Goal: Task Accomplishment & Management: Complete application form

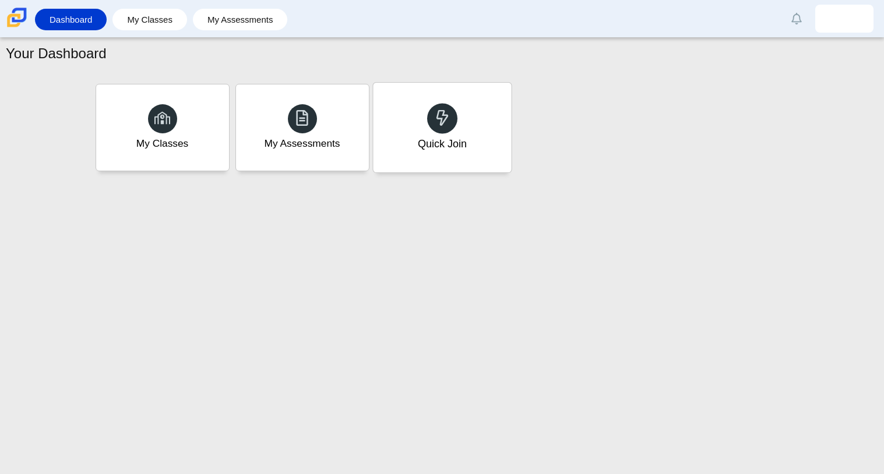
click at [428, 119] on div at bounding box center [442, 118] width 30 height 30
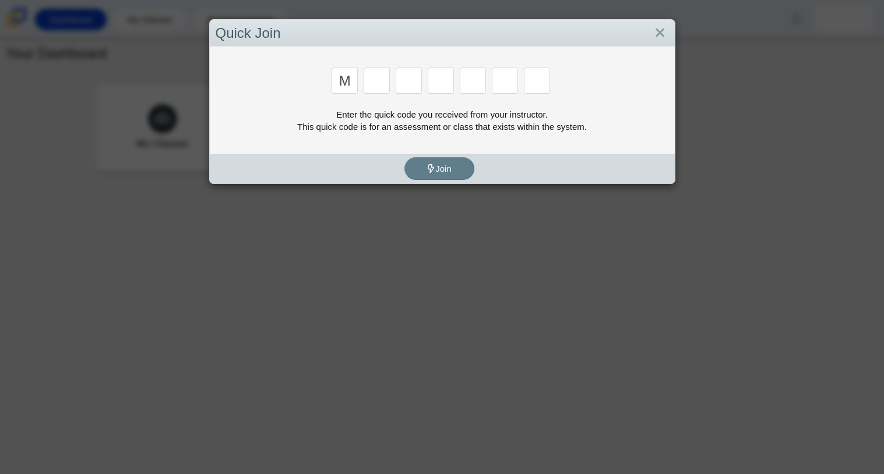
type input "m"
type input "7"
type input "e"
type input "3"
type input "e"
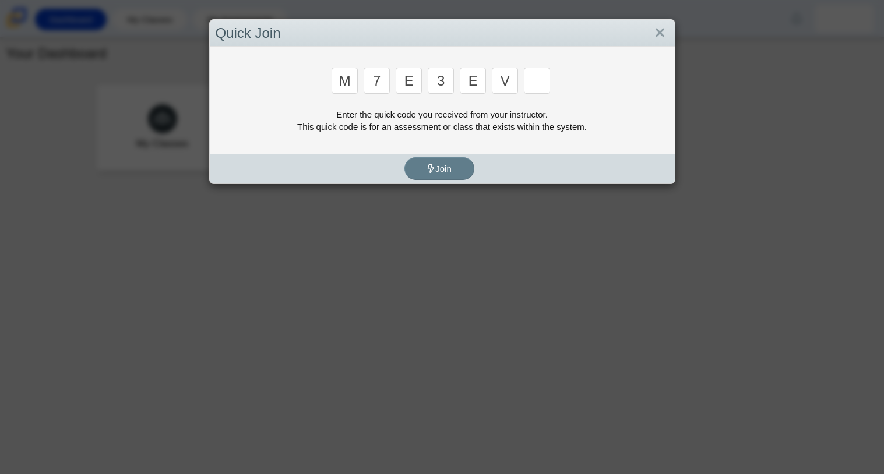
type input "v"
type input "w"
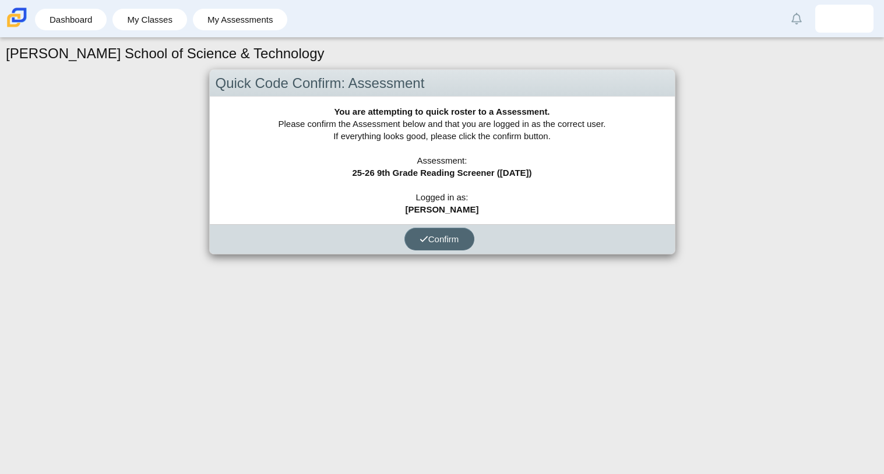
click at [431, 244] on button "Confirm" at bounding box center [439, 239] width 70 height 23
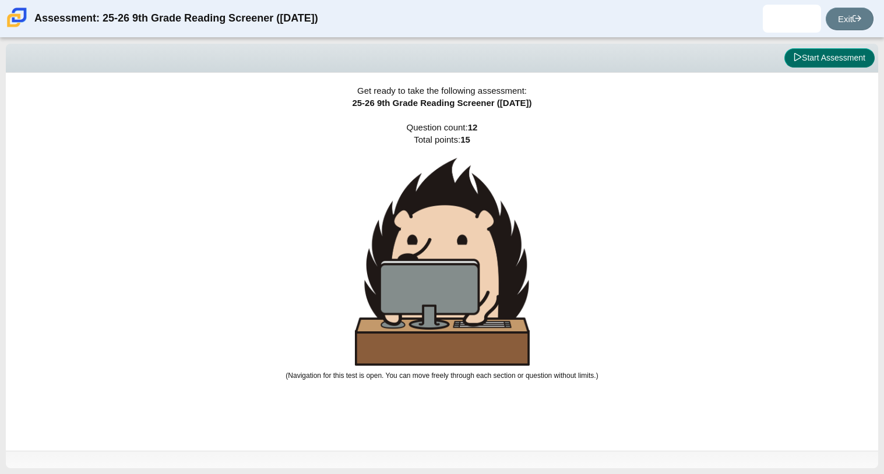
click at [789, 54] on button "Start Assessment" at bounding box center [829, 58] width 90 height 20
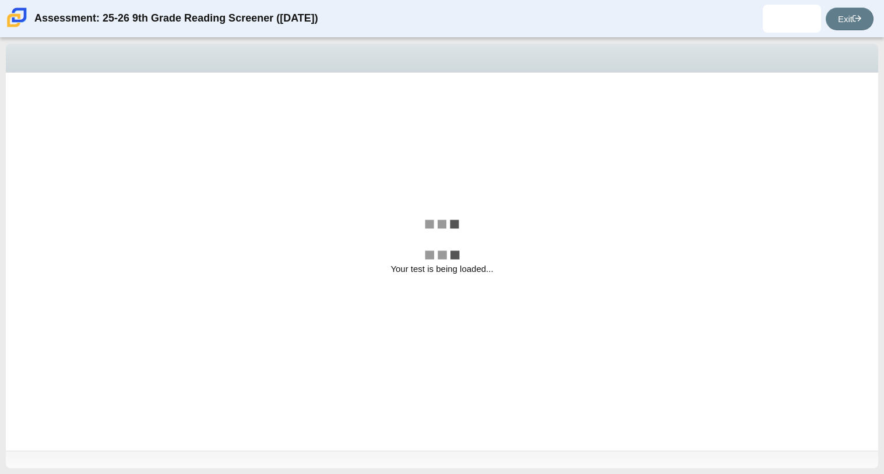
select select "ccc5b315-3c7c-471c-bf90-f22c8299c798"
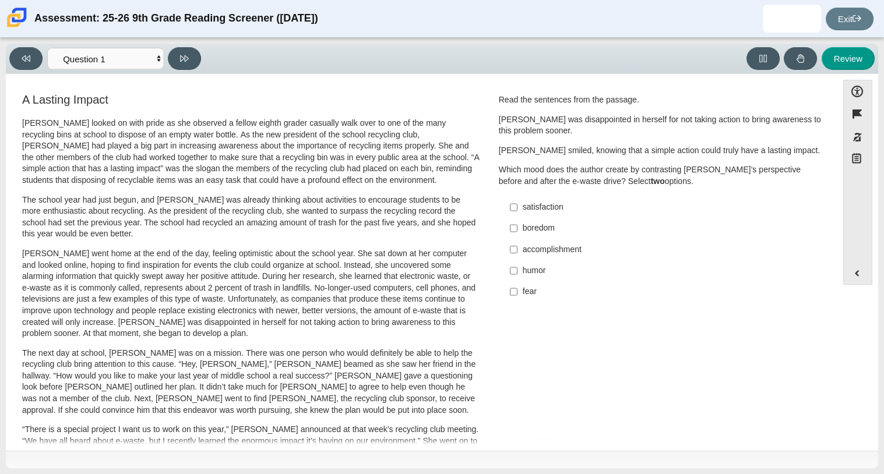
click at [514, 209] on label "satisfaction satisfaction" at bounding box center [662, 207] width 320 height 21
click at [514, 209] on input "satisfaction satisfaction" at bounding box center [514, 207] width 8 height 21
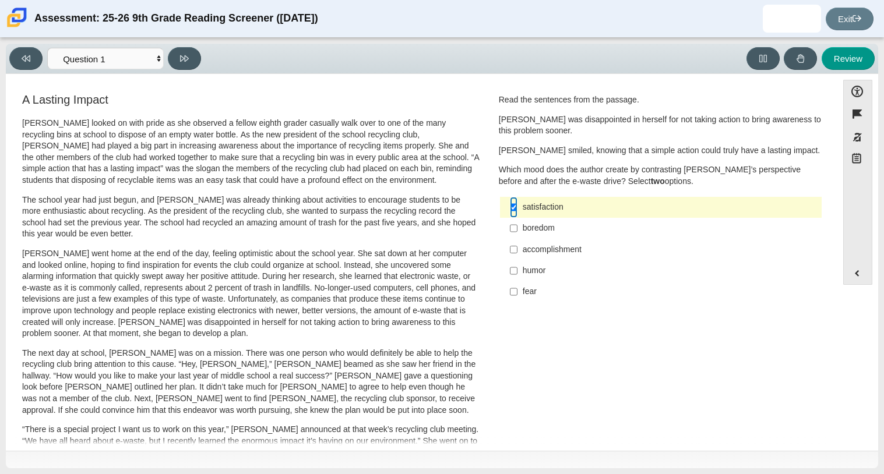
click at [510, 207] on input "satisfaction satisfaction" at bounding box center [514, 207] width 8 height 21
checkbox input "false"
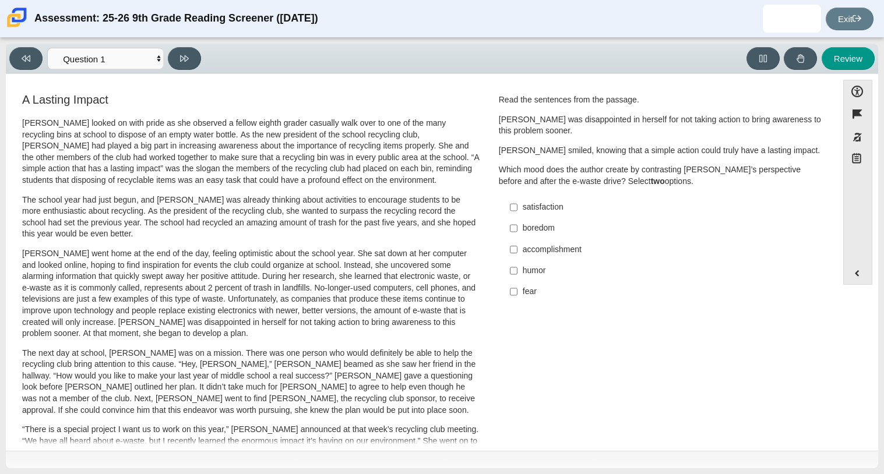
click at [513, 249] on label "accomplishment accomplishment" at bounding box center [662, 249] width 320 height 21
click at [513, 249] on input "accomplishment accomplishment" at bounding box center [514, 249] width 8 height 21
checkbox input "true"
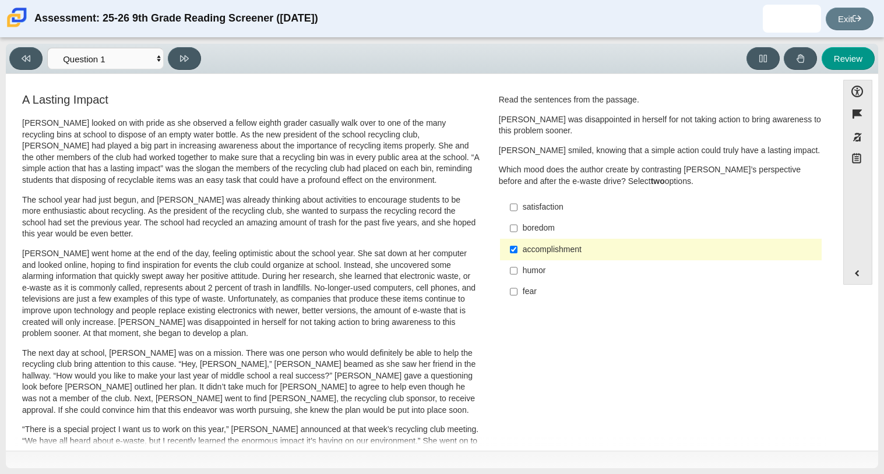
click at [517, 271] on label "humor humor" at bounding box center [662, 270] width 320 height 21
click at [517, 271] on input "humor humor" at bounding box center [514, 270] width 8 height 21
checkbox input "true"
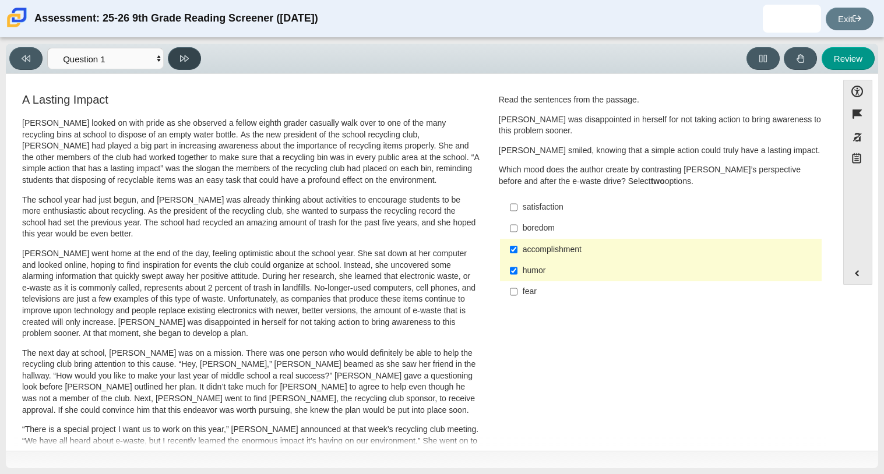
click at [191, 55] on button at bounding box center [184, 58] width 33 height 23
select select "0ff64528-ffd7-428d-b192-babfaadd44e8"
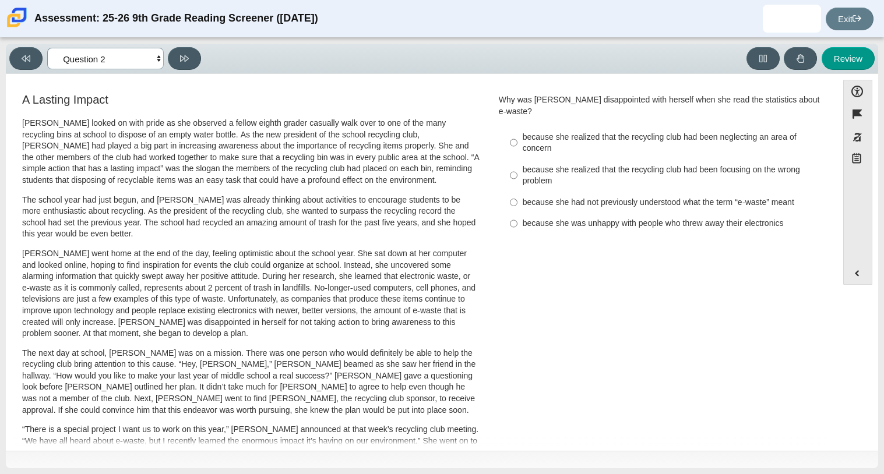
click at [110, 60] on select "Questions Question 1 Question 2 Question 3 Question 4 Question 5 Question 6 Que…" at bounding box center [105, 59] width 117 height 22
click at [100, 57] on select "Questions Question 1 Question 2 Question 3 Question 4 Question 5 Question 6 Que…" at bounding box center [105, 59] width 117 height 22
click at [101, 57] on select "Questions Question 1 Question 2 Question 3 Question 4 Question 5 Question 6 Que…" at bounding box center [105, 59] width 117 height 22
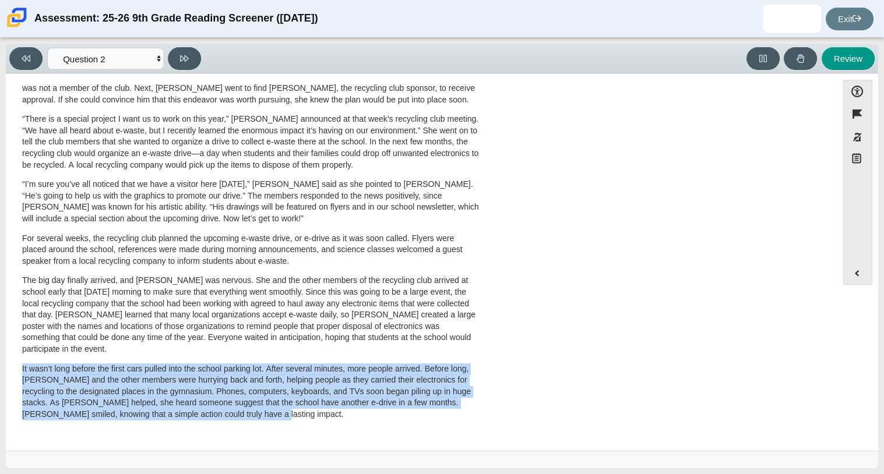
drag, startPoint x: 21, startPoint y: 373, endPoint x: 224, endPoint y: 425, distance: 209.8
click at [224, 425] on div "[PERSON_NAME] looked on with pride as she observed a fellow eighth grader casua…" at bounding box center [250, 118] width 457 height 622
click at [220, 302] on p "The big day finally arrived, and [PERSON_NAME] was nervous. She and the other m…" at bounding box center [250, 315] width 457 height 80
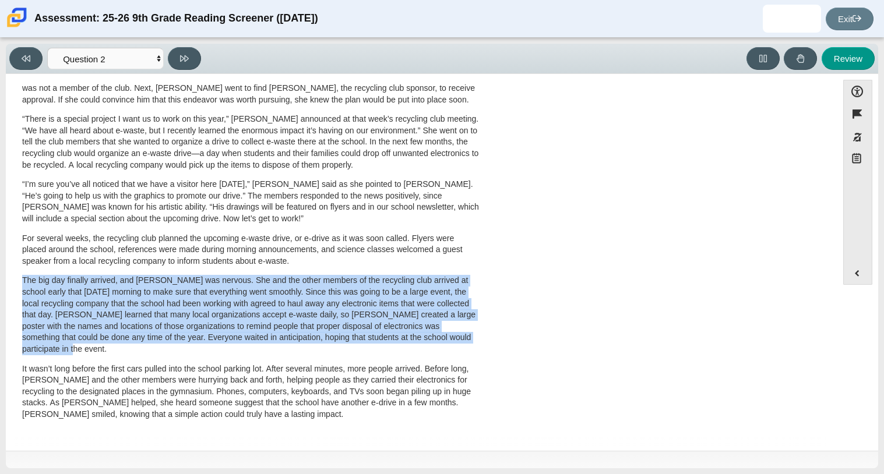
drag, startPoint x: 20, startPoint y: 281, endPoint x: 238, endPoint y: 348, distance: 228.7
click at [238, 348] on div "A Lasting Impact [PERSON_NAME] looked on with pride as she observed a fellow ei…" at bounding box center [250, 106] width 461 height 650
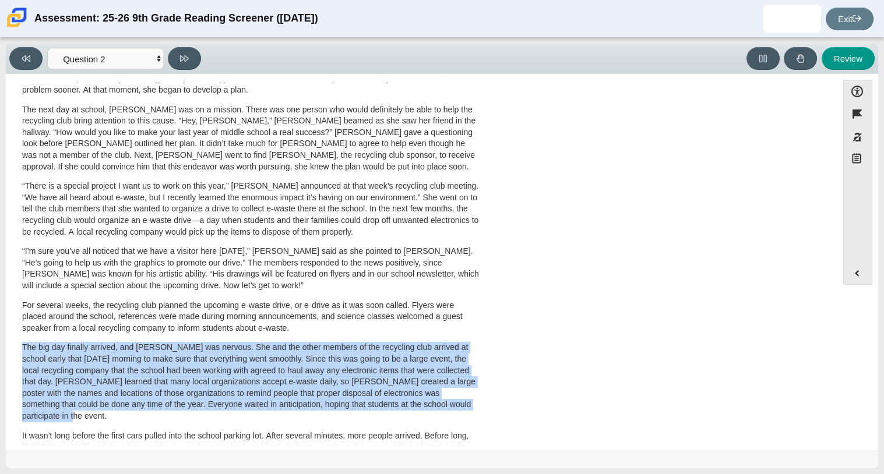
scroll to position [243, 0]
click at [646, 345] on div "A Lasting Impact [PERSON_NAME] looked on with pride as she observed a fellow ei…" at bounding box center [422, 177] width 820 height 657
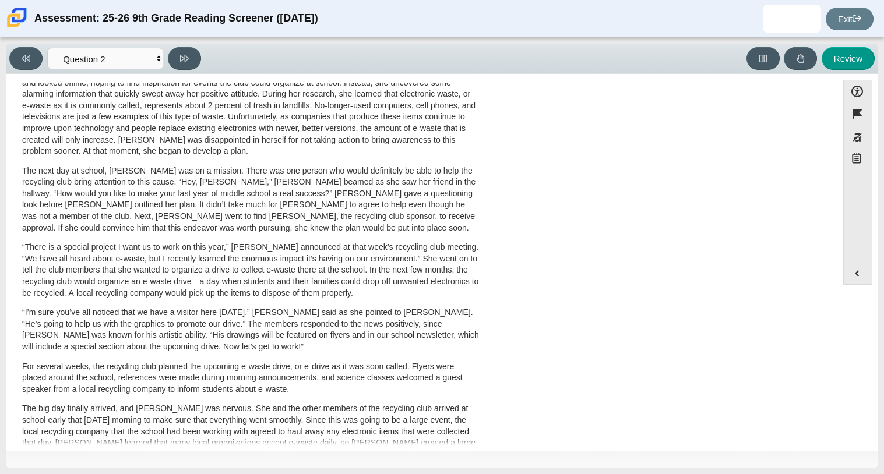
scroll to position [182, 0]
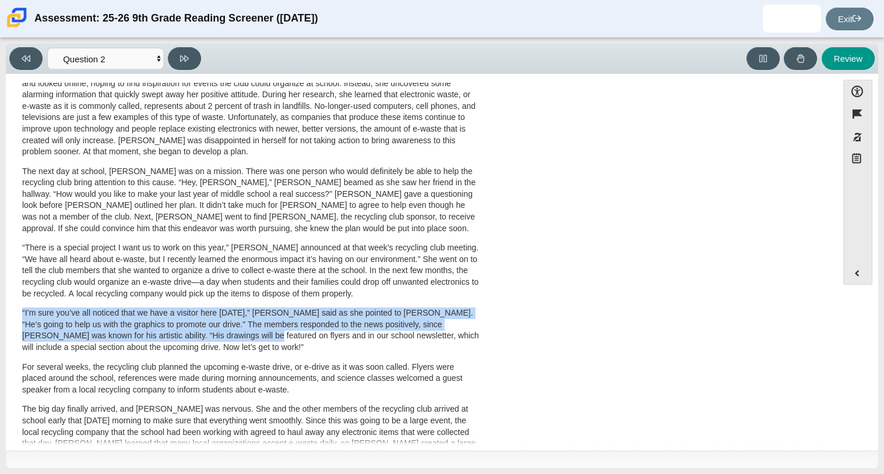
drag, startPoint x: 23, startPoint y: 311, endPoint x: 234, endPoint y: 337, distance: 213.2
click at [234, 337] on p "“I’m sure you’ve all noticed that we have a visitor here [DATE],” [PERSON_NAME]…" at bounding box center [250, 330] width 457 height 45
click at [226, 339] on p "“I’m sure you’ve all noticed that we have a visitor here [DATE],” [PERSON_NAME]…" at bounding box center [250, 330] width 457 height 45
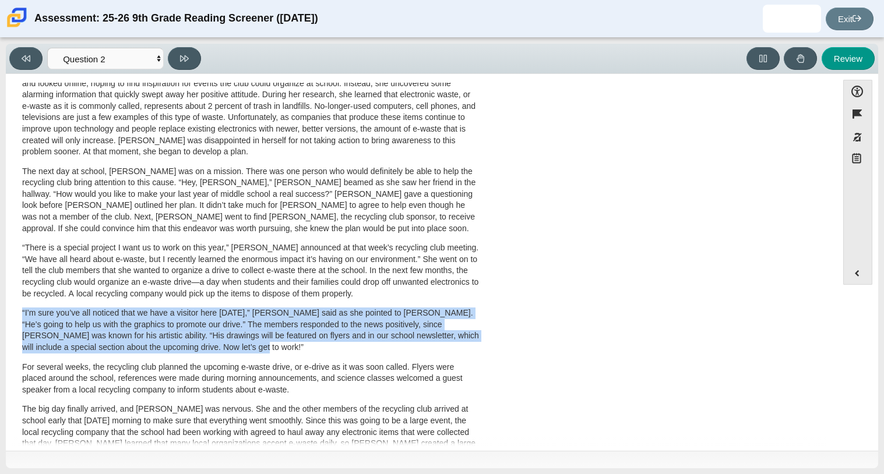
drag, startPoint x: 22, startPoint y: 316, endPoint x: 276, endPoint y: 351, distance: 257.0
click at [276, 351] on p "“I’m sure you’ve all noticed that we have a visitor here [DATE],” [PERSON_NAME]…" at bounding box center [250, 330] width 457 height 45
click at [530, 322] on div "A Lasting Impact [PERSON_NAME] looked on with pride as she observed a fellow ei…" at bounding box center [422, 238] width 820 height 657
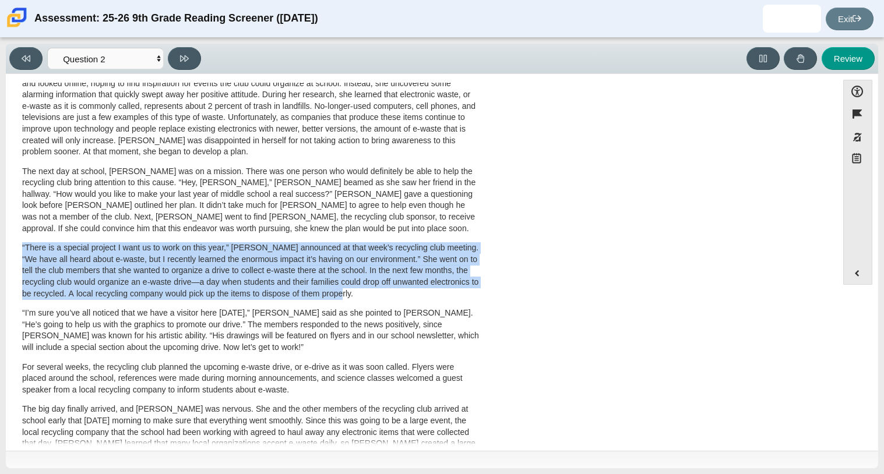
drag, startPoint x: 22, startPoint y: 247, endPoint x: 375, endPoint y: 295, distance: 356.3
click at [375, 295] on p "“There is a special project I want us to work on this year,” [PERSON_NAME] anno…" at bounding box center [250, 270] width 457 height 57
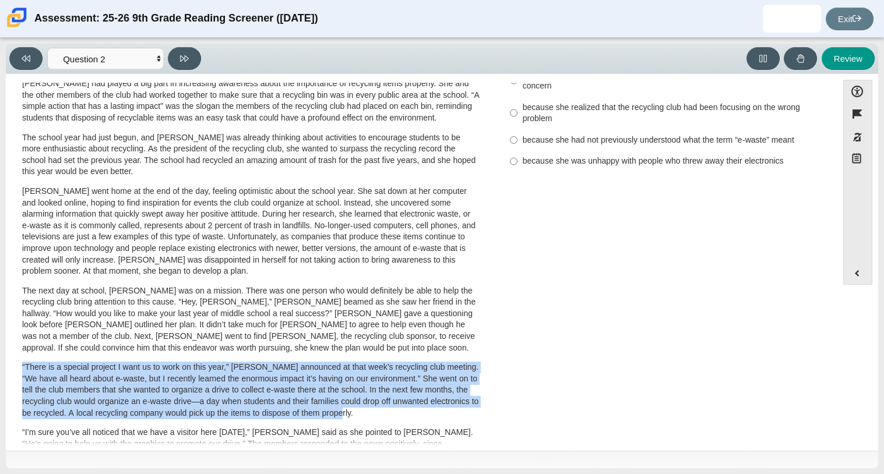
scroll to position [61, 0]
click at [373, 269] on p "[PERSON_NAME] went home at the end of the day, feeling optimistic about the sch…" at bounding box center [250, 232] width 457 height 91
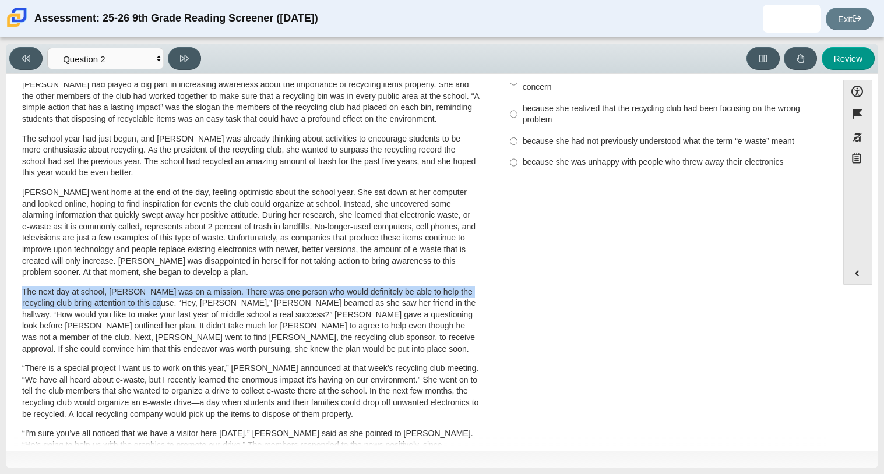
drag, startPoint x: 22, startPoint y: 294, endPoint x: 146, endPoint y: 304, distance: 124.4
click at [146, 304] on p "The next day at school, [PERSON_NAME] was on a mission. There was one person wh…" at bounding box center [250, 321] width 457 height 69
click at [263, 271] on p "[PERSON_NAME] went home at the end of the day, feeling optimistic about the sch…" at bounding box center [250, 232] width 457 height 91
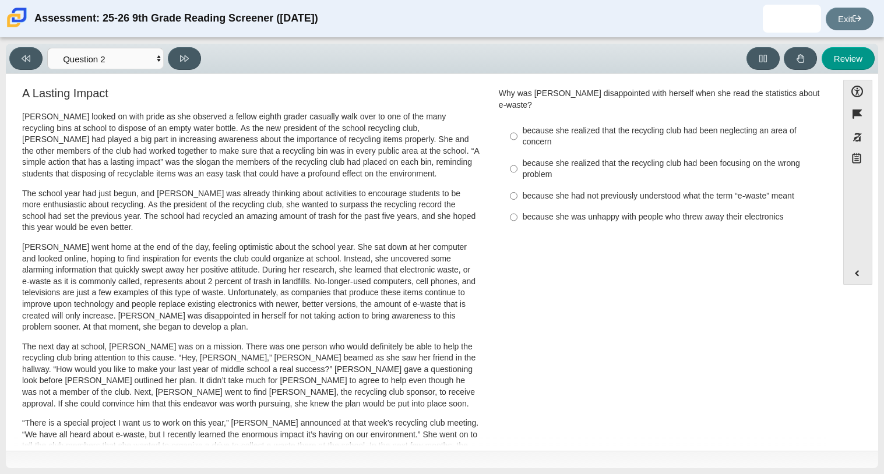
scroll to position [0, 0]
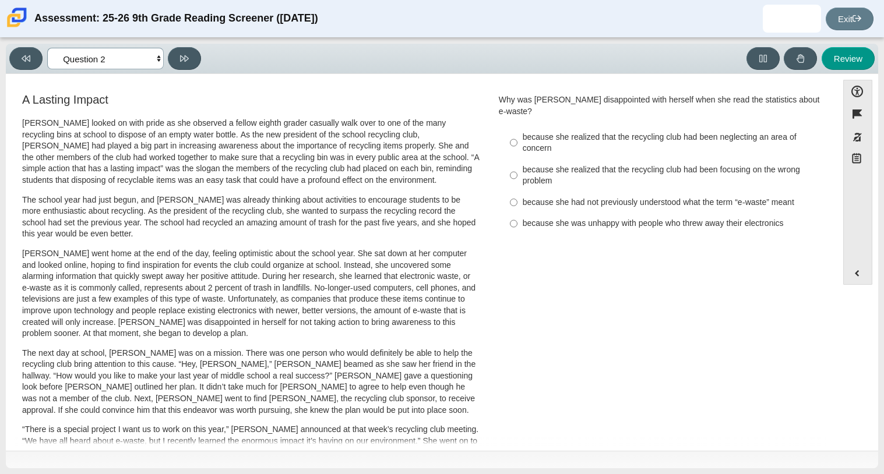
click at [156, 62] on select "Questions Question 1 Question 2 Question 3 Question 4 Question 5 Question 6 Que…" at bounding box center [105, 59] width 117 height 22
click at [228, 66] on div "Review" at bounding box center [540, 58] width 669 height 23
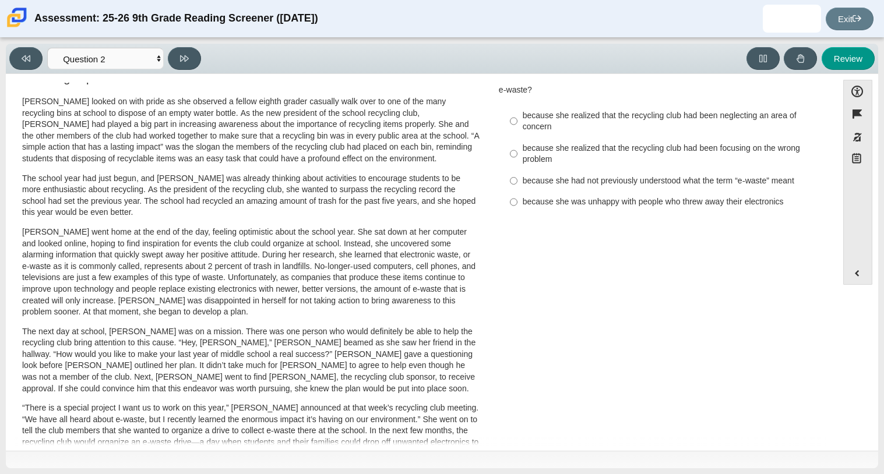
scroll to position [22, 0]
click at [515, 142] on label "because she realized that the recycling club had been focusing on the wrong pro…" at bounding box center [662, 153] width 320 height 33
click at [515, 142] on input "because she realized that the recycling club had been focusing on the wrong pro…" at bounding box center [514, 153] width 8 height 33
radio input "true"
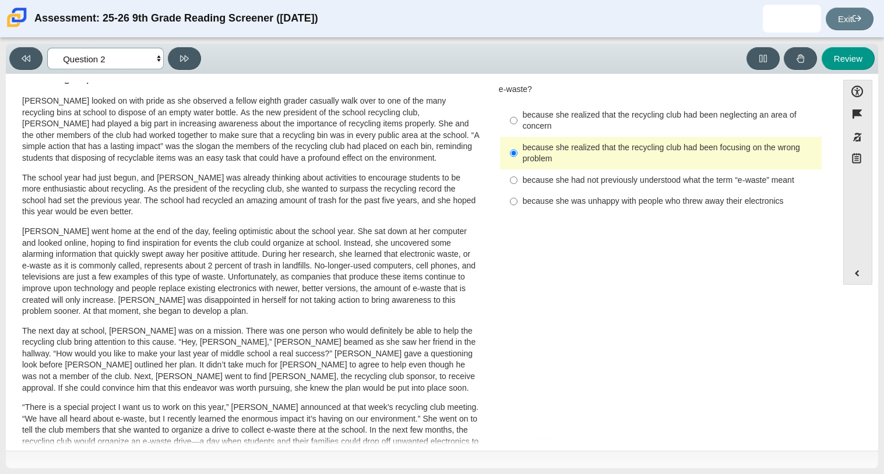
click at [129, 58] on select "Questions Question 1 Question 2 Question 3 Question 4 Question 5 Question 6 Que…" at bounding box center [105, 59] width 117 height 22
click at [216, 146] on p "[PERSON_NAME] looked on with pride as she observed a fellow eighth grader casua…" at bounding box center [250, 130] width 457 height 69
click at [177, 59] on button at bounding box center [184, 58] width 33 height 23
select select "7ce3d843-6974-4858-901c-1ff39630e843"
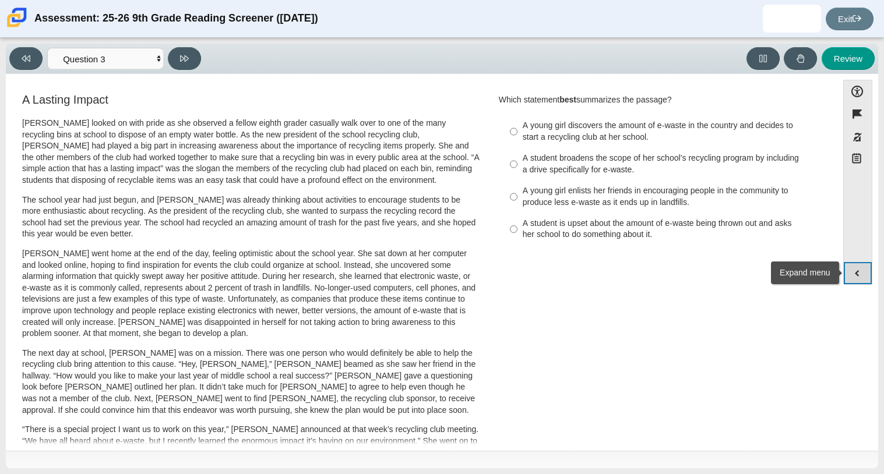
click at [852, 271] on button "Expand menu" at bounding box center [858, 273] width 28 height 22
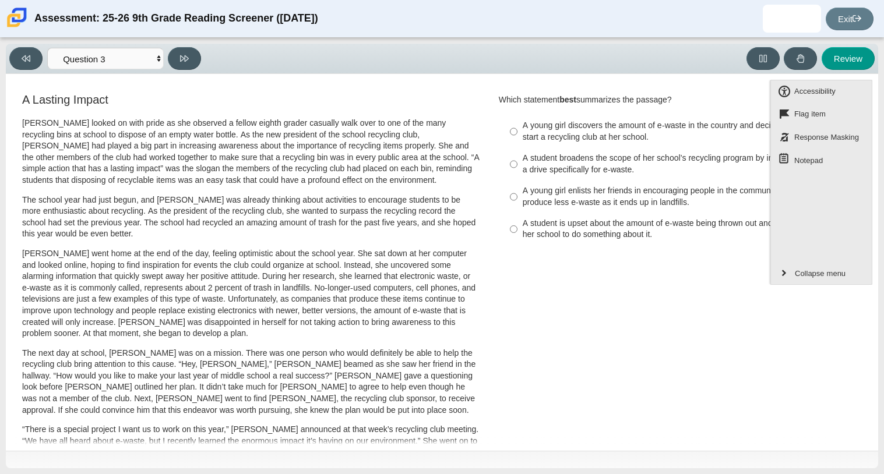
click at [736, 293] on div "A Lasting Impact [PERSON_NAME] looked on with pride as she observed a fellow ei…" at bounding box center [422, 419] width 820 height 657
click at [736, 292] on div "A Lasting Impact [PERSON_NAME] looked on with pride as she observed a fellow ei…" at bounding box center [422, 419] width 820 height 657
click at [788, 284] on button "Collapse menu" at bounding box center [821, 273] width 101 height 22
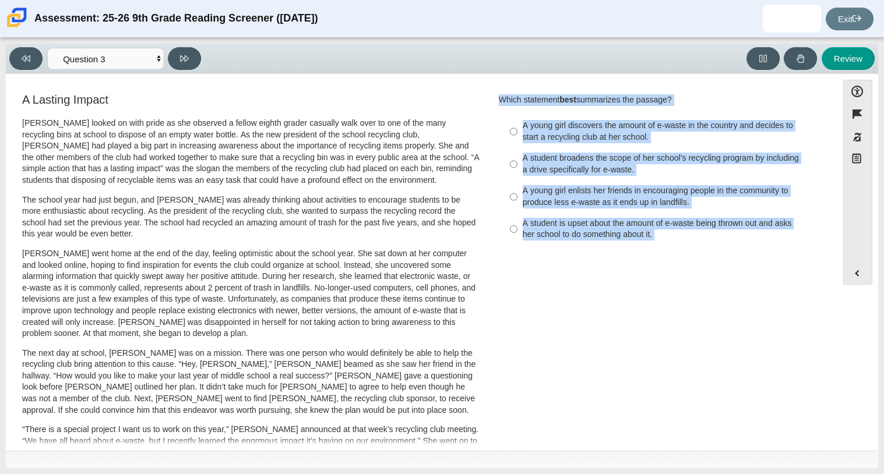
drag, startPoint x: 496, startPoint y: 103, endPoint x: 584, endPoint y: 260, distance: 180.7
click at [584, 260] on div "A Lasting Impact [PERSON_NAME] looked on with pride as she observed a fellow ei…" at bounding box center [422, 419] width 820 height 657
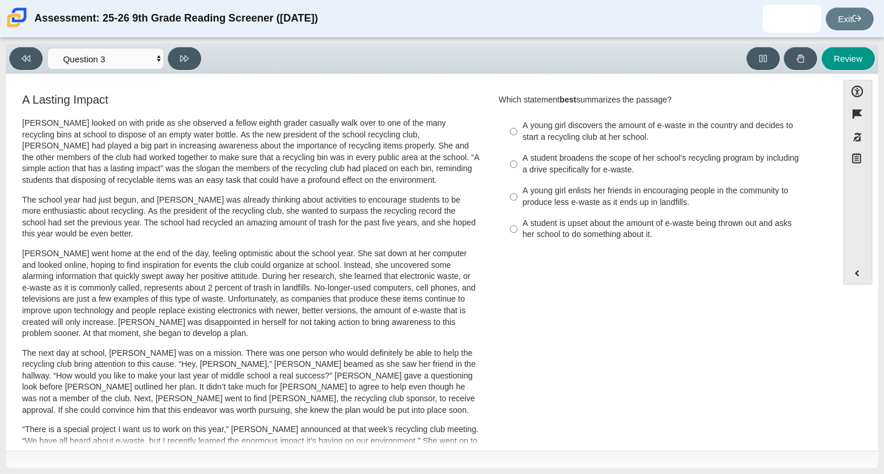
click at [542, 125] on div "A young girl discovers the amount of e-waste in the country and decides to star…" at bounding box center [670, 131] width 294 height 23
click at [517, 125] on input "A young girl discovers the amount of e-waste in the country and decides to star…" at bounding box center [514, 131] width 8 height 33
radio input "true"
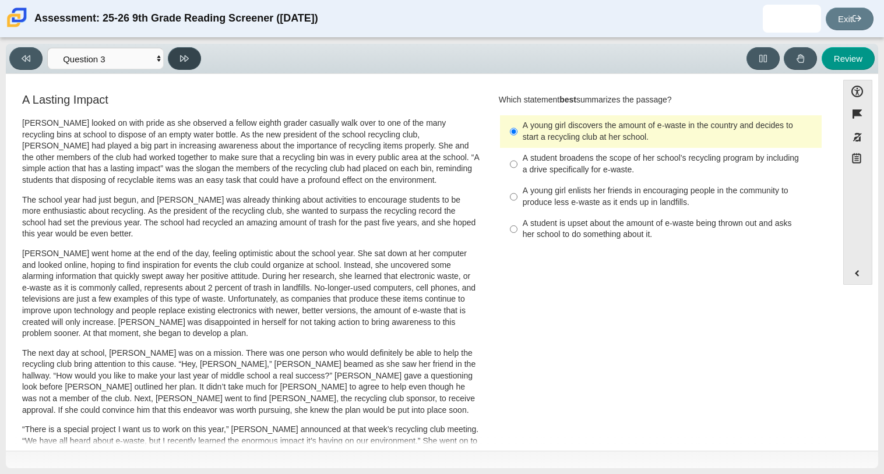
click at [168, 58] on button at bounding box center [184, 58] width 33 height 23
select select "ca9ea0f1-49c5-4bd1-83b0-472c18652b42"
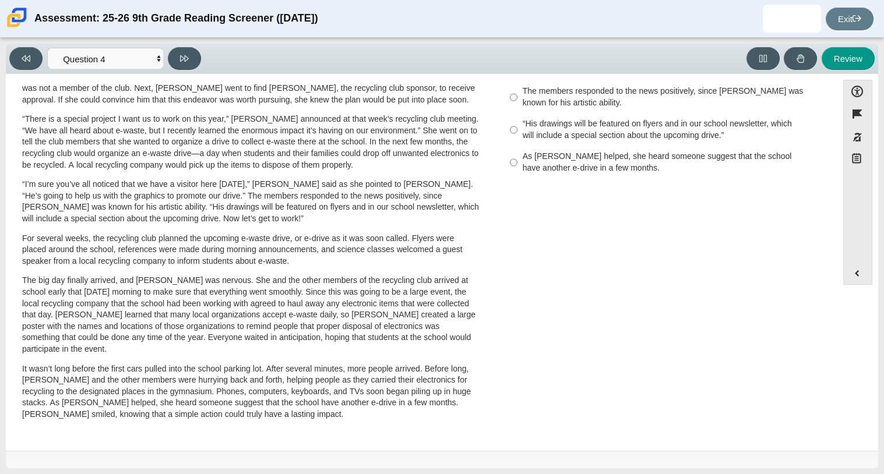
scroll to position [0, 0]
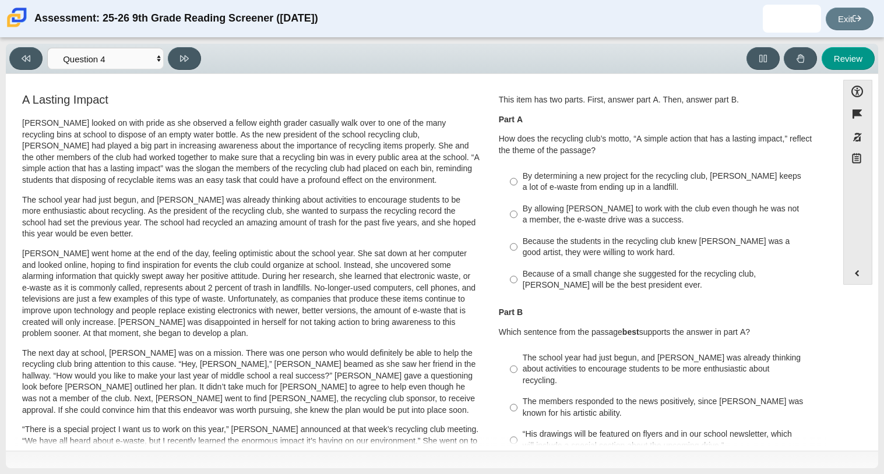
click at [564, 179] on div "By determining a new project for the recycling club, [PERSON_NAME] keeps a lot …" at bounding box center [670, 182] width 294 height 23
click at [517, 179] on input "By determining a new project for the recycling club, [PERSON_NAME] keeps a lot …" at bounding box center [514, 181] width 8 height 33
radio input "true"
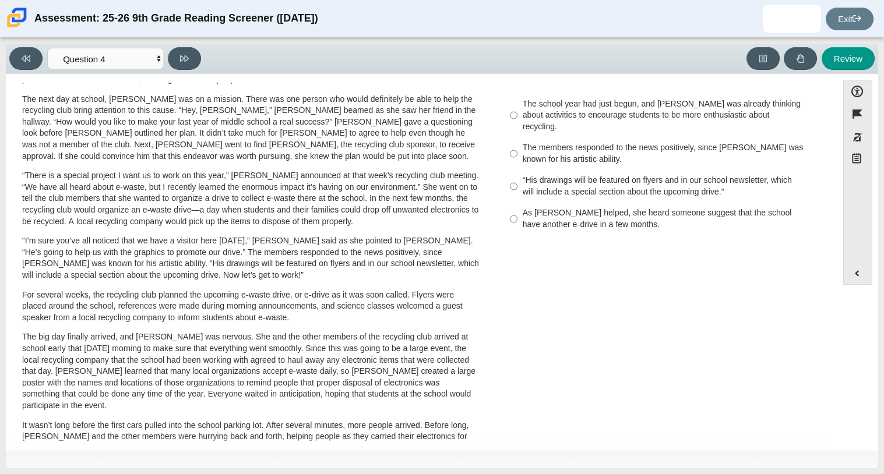
scroll to position [260, 0]
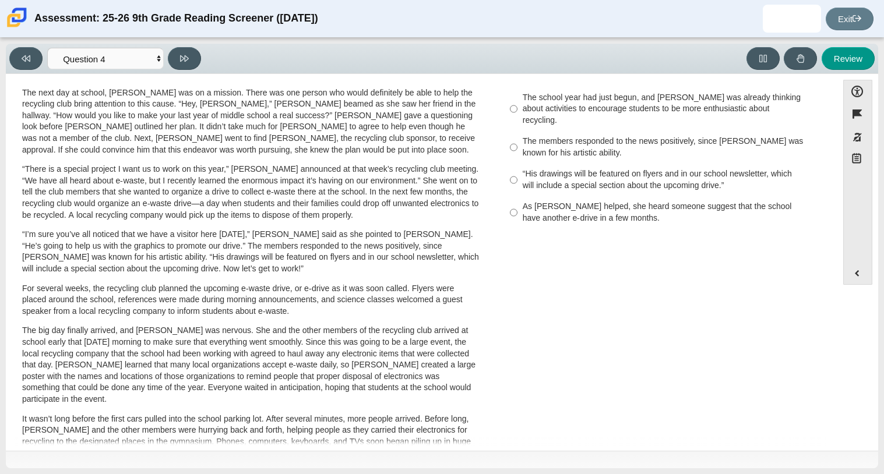
click at [564, 179] on div "“His drawings will be featured on flyers and in our school newsletter, which wi…" at bounding box center [670, 179] width 294 height 23
click at [517, 179] on input "“His drawings will be featured on flyers and in our school newsletter, which wi…" at bounding box center [514, 180] width 8 height 33
radio input "true"
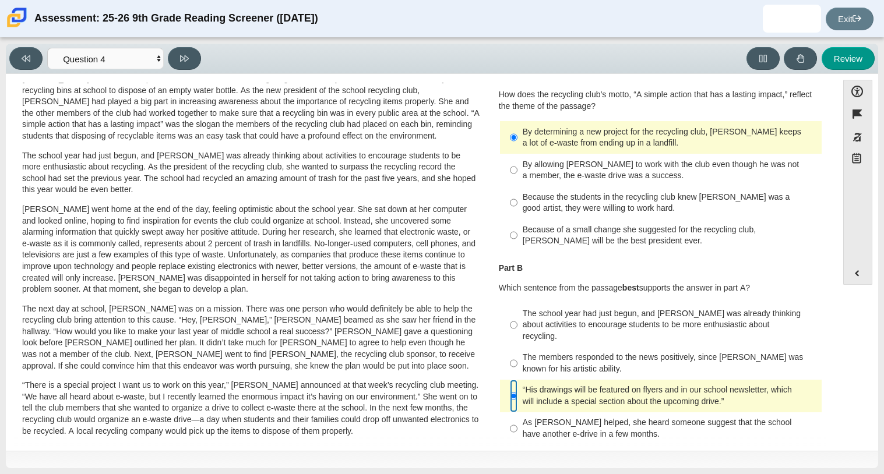
scroll to position [44, 0]
click at [199, 58] on button at bounding box center [184, 58] width 33 height 23
select select "e41f1a79-e29f-4095-8030-a53364015bed"
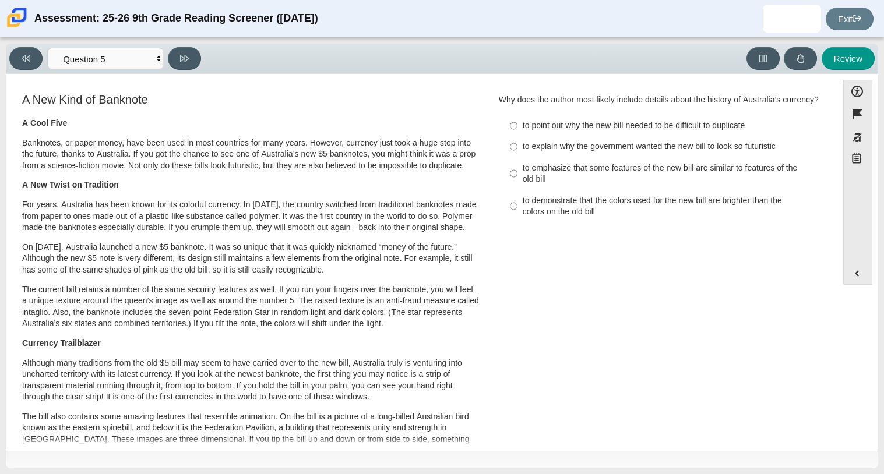
click at [534, 184] on div "to emphasize that some features of the new bill are similar to features of the …" at bounding box center [670, 174] width 294 height 23
click at [517, 184] on input "to emphasize that some features of the new bill are similar to features of the …" at bounding box center [514, 173] width 8 height 33
radio input "true"
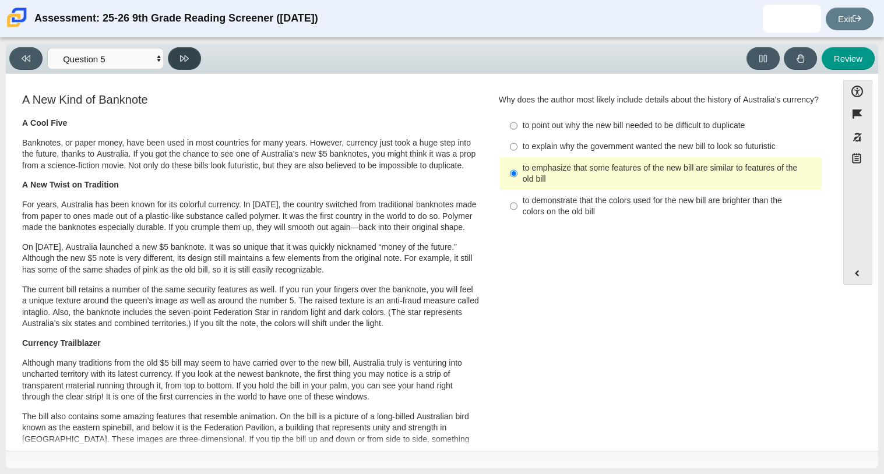
click at [175, 62] on button at bounding box center [184, 58] width 33 height 23
select select "69146e31-7b3d-4a3e-9ce6-f30c24342ae0"
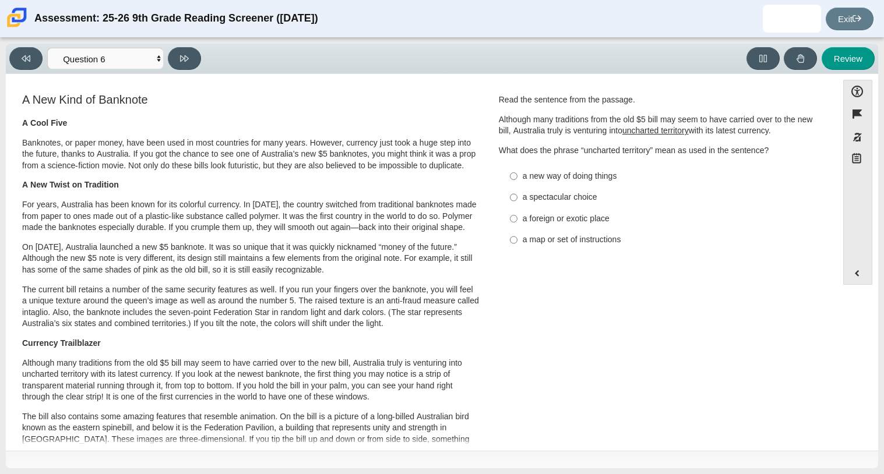
scroll to position [0, 0]
click at [580, 234] on label "a map or set of instructions a map or set of instructions" at bounding box center [662, 240] width 320 height 21
click at [517, 234] on input "a map or set of instructions a map or set of instructions" at bounding box center [514, 240] width 8 height 21
radio input "true"
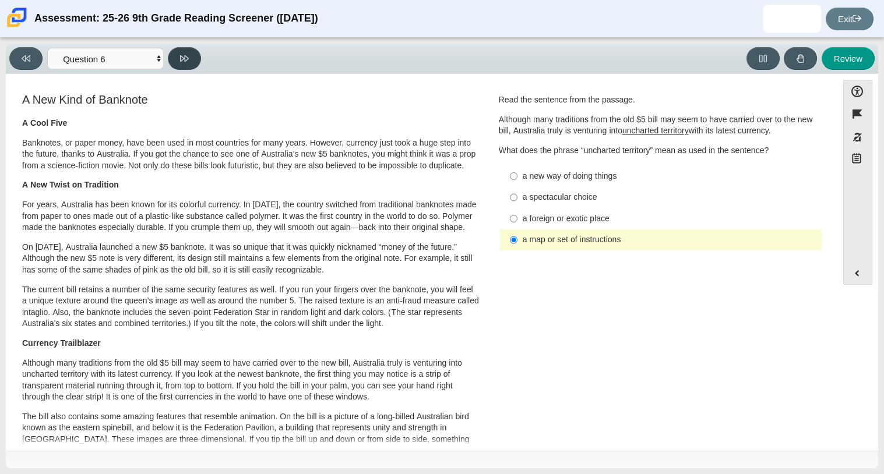
click at [196, 63] on button at bounding box center [184, 58] width 33 height 23
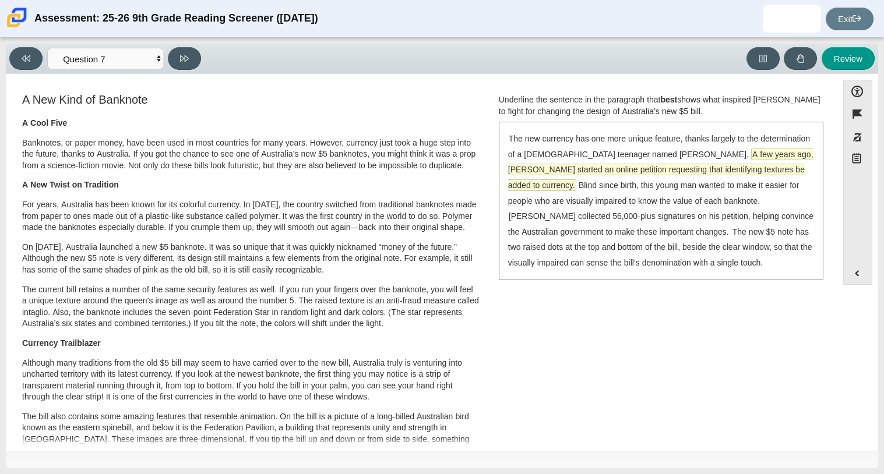
click at [664, 171] on span "A few years ago, [PERSON_NAME] started an online petition requesting that ident…" at bounding box center [660, 169] width 305 height 41
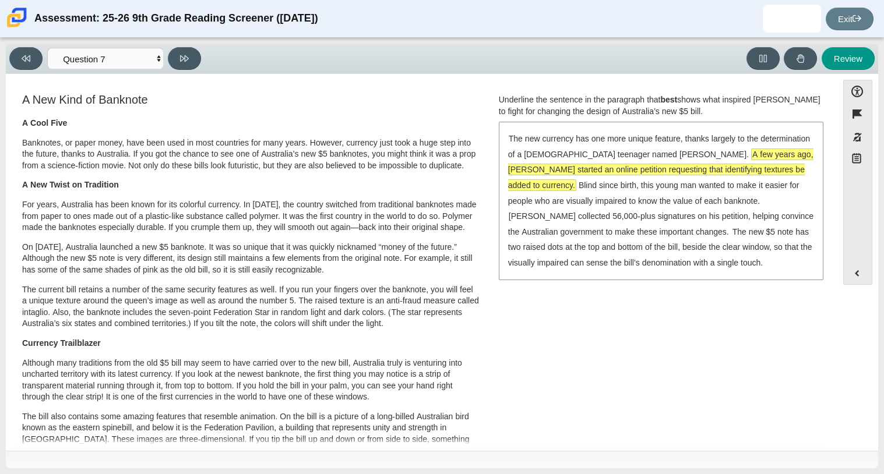
click at [664, 171] on span "A few years ago, [PERSON_NAME] started an online petition requesting that ident…" at bounding box center [660, 169] width 305 height 41
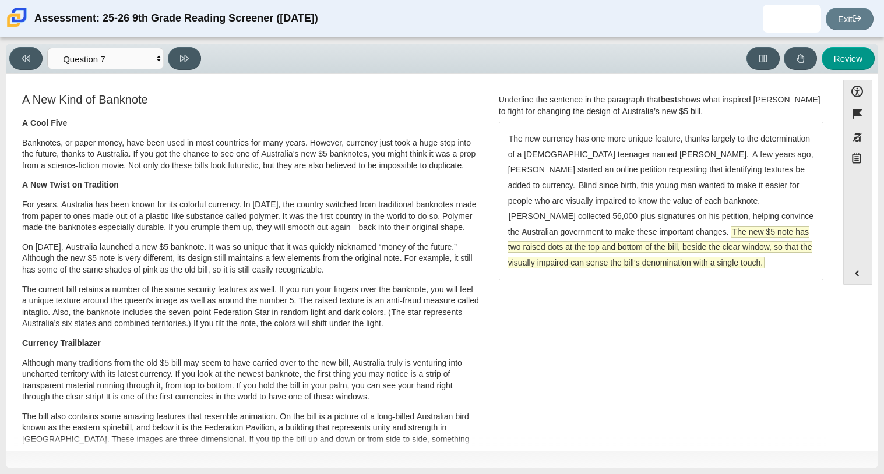
click at [647, 262] on span "The new $5 note has two raised dots at the top and bottom of the bill, beside t…" at bounding box center [660, 247] width 304 height 41
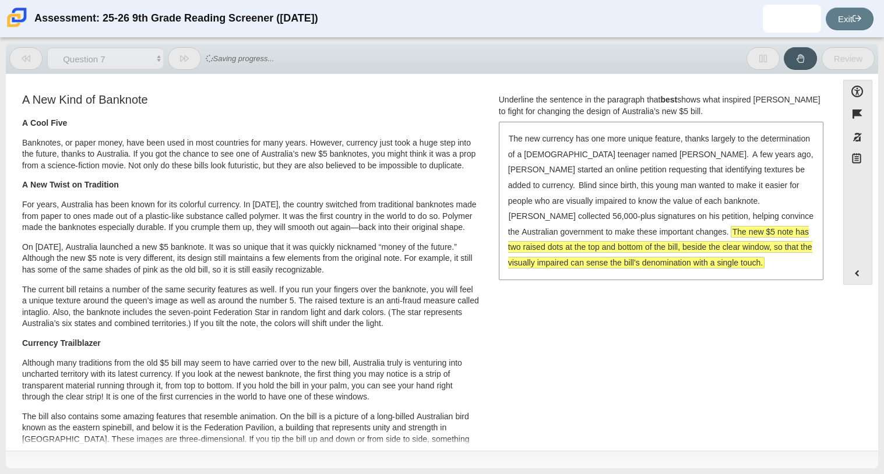
click at [647, 262] on span "The new $5 note has two raised dots at the top and bottom of the bill, beside t…" at bounding box center [660, 247] width 304 height 41
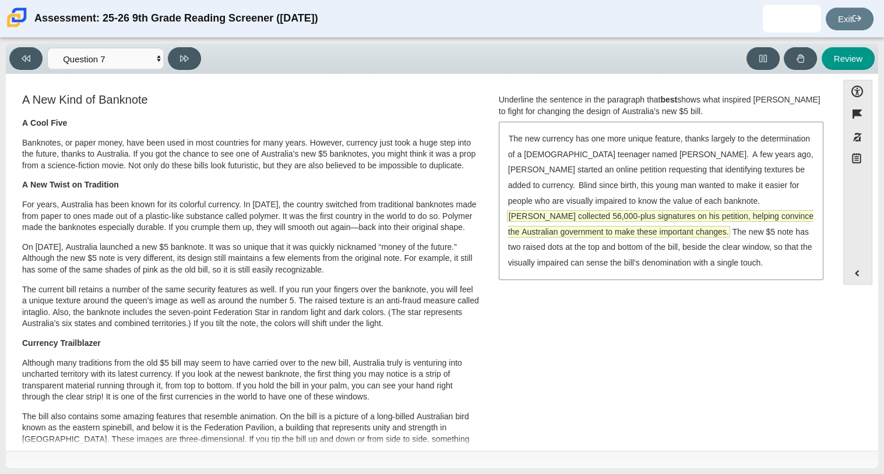
click at [794, 211] on span "[PERSON_NAME] collected 56,000-plus signatures on his petition, helping convinc…" at bounding box center [660, 224] width 305 height 26
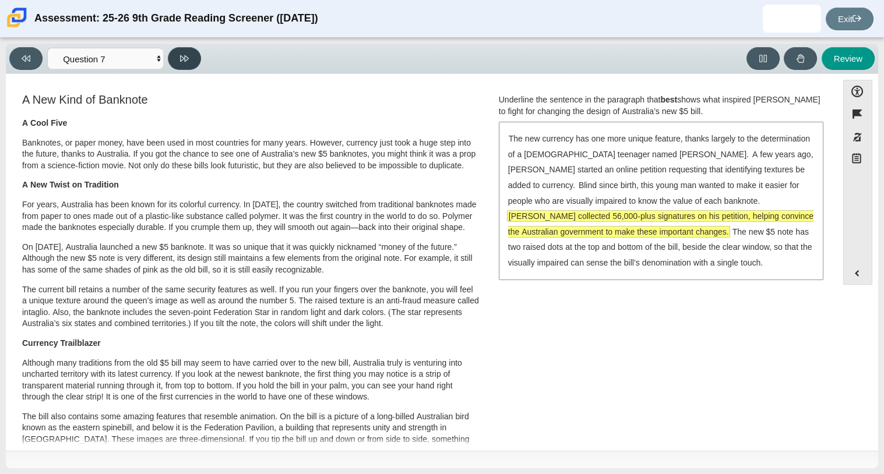
click at [181, 62] on icon at bounding box center [184, 58] width 9 height 9
select select "ea8338c2-a6a3-418e-a305-2b963b54a290"
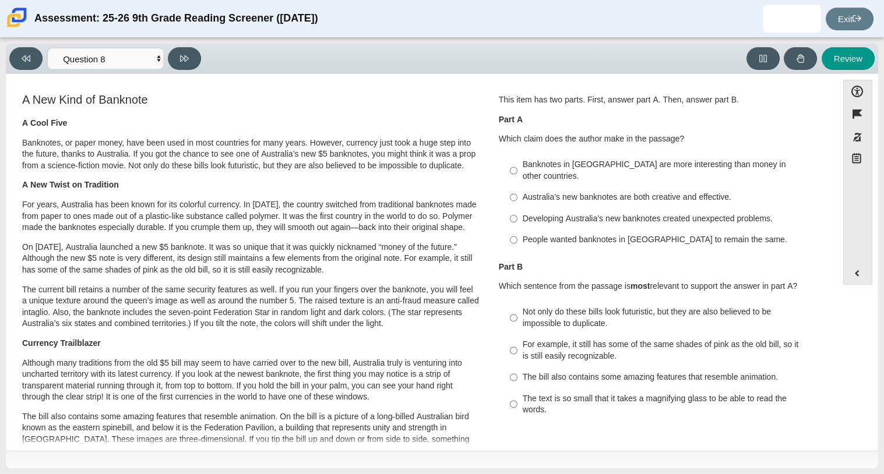
click at [632, 234] on div "People wanted banknotes in [GEOGRAPHIC_DATA] to remain the same." at bounding box center [670, 240] width 294 height 12
click at [517, 230] on input "People wanted banknotes in [GEOGRAPHIC_DATA] to remain the same. People wanted …" at bounding box center [514, 240] width 8 height 21
radio input "true"
click at [632, 234] on div "People wanted banknotes in [GEOGRAPHIC_DATA] to remain the same." at bounding box center [670, 240] width 294 height 12
click at [517, 230] on input "People wanted banknotes in [GEOGRAPHIC_DATA] to remain the same. People wanted …" at bounding box center [514, 240] width 8 height 21
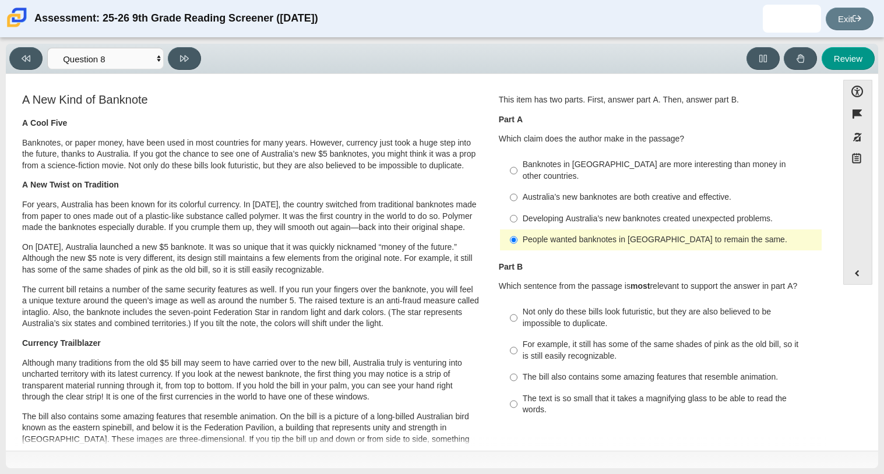
click at [613, 348] on div "For example, it still has some of the same shades of pink as the old bill, so i…" at bounding box center [670, 350] width 294 height 23
click at [517, 348] on input "For example, it still has some of the same shades of pink as the old bill, so i…" at bounding box center [514, 350] width 8 height 33
radio input "true"
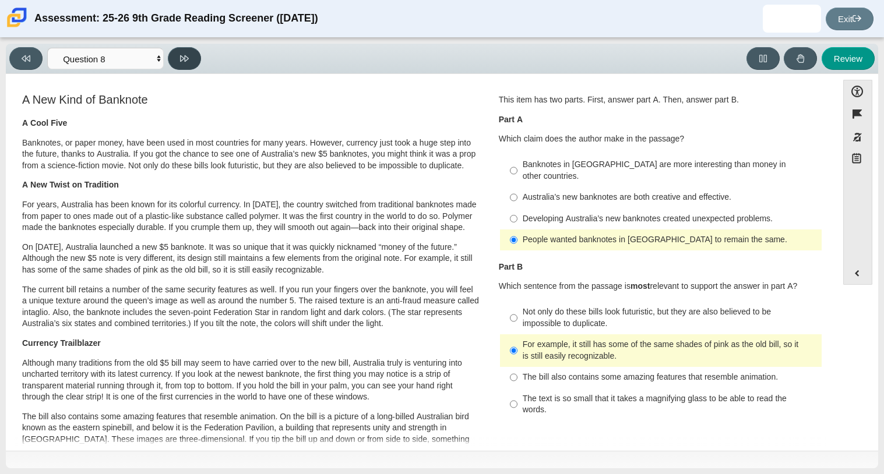
click at [182, 50] on button at bounding box center [184, 58] width 33 height 23
select select "89f058d6-b15c-4ef5-a4b3-fdaffb8868b6"
